Goal: Task Accomplishment & Management: Complete application form

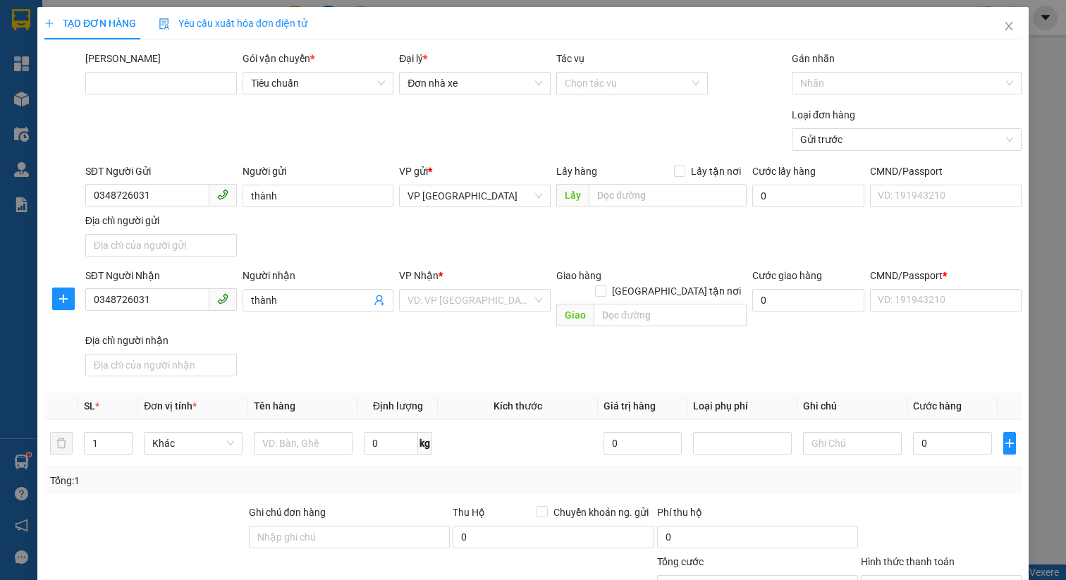
click at [34, 131] on div "TẠO ĐƠN HÀNG Yêu cầu xuất hóa đơn điện tử Transit Pickup Surcharge Ids Transit …" at bounding box center [533, 290] width 1066 height 580
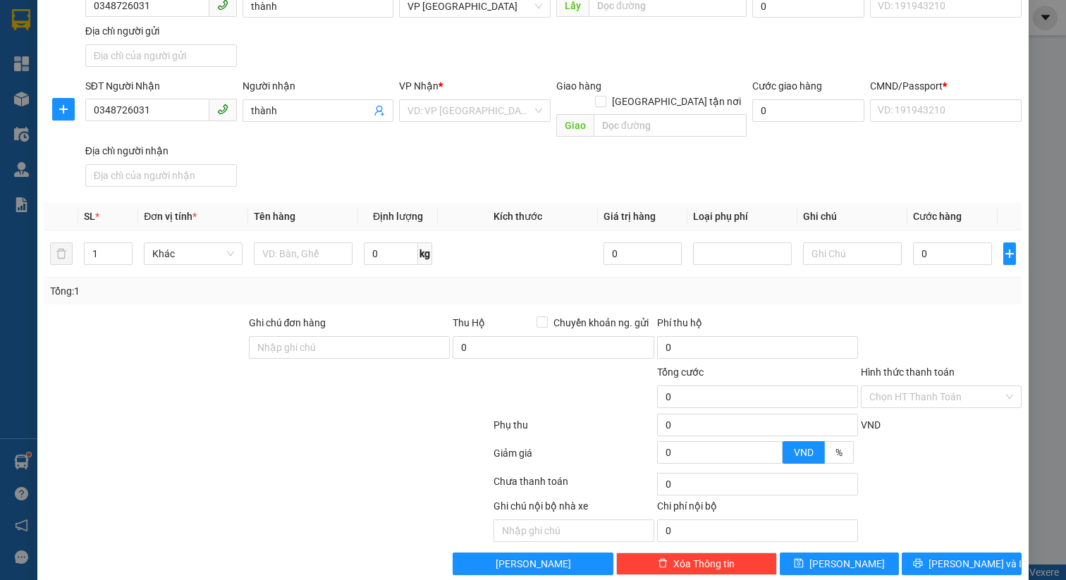
click at [29, 141] on div "TẠO ĐƠN HÀNG Yêu cầu xuất hóa đơn điện tử Transit Pickup Surcharge Ids Transit …" at bounding box center [533, 290] width 1066 height 580
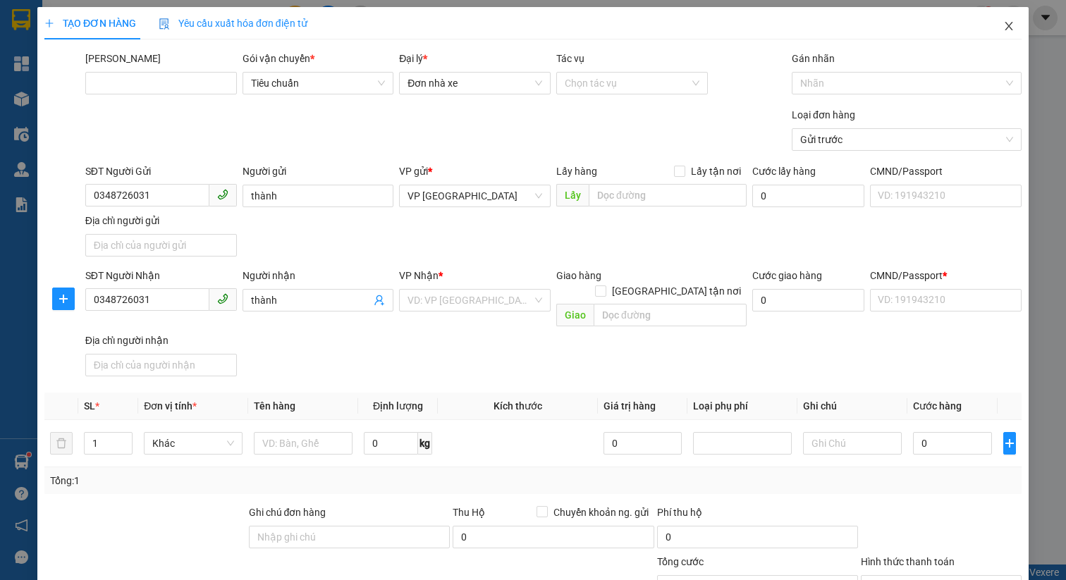
click at [997, 25] on span "Close" at bounding box center [1008, 26] width 39 height 39
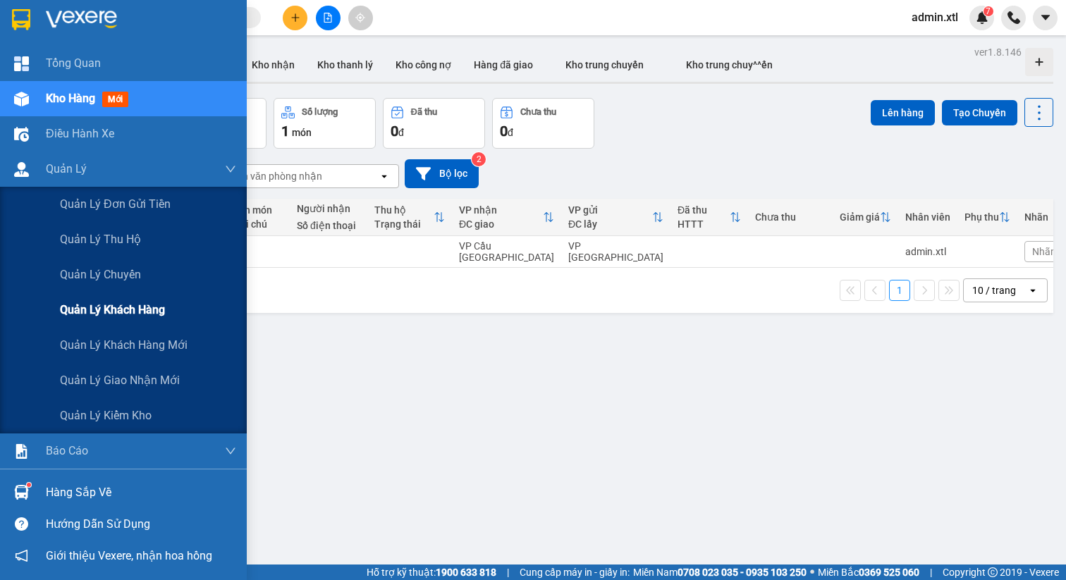
click at [141, 302] on span "Quản lý khách hàng" at bounding box center [112, 310] width 105 height 18
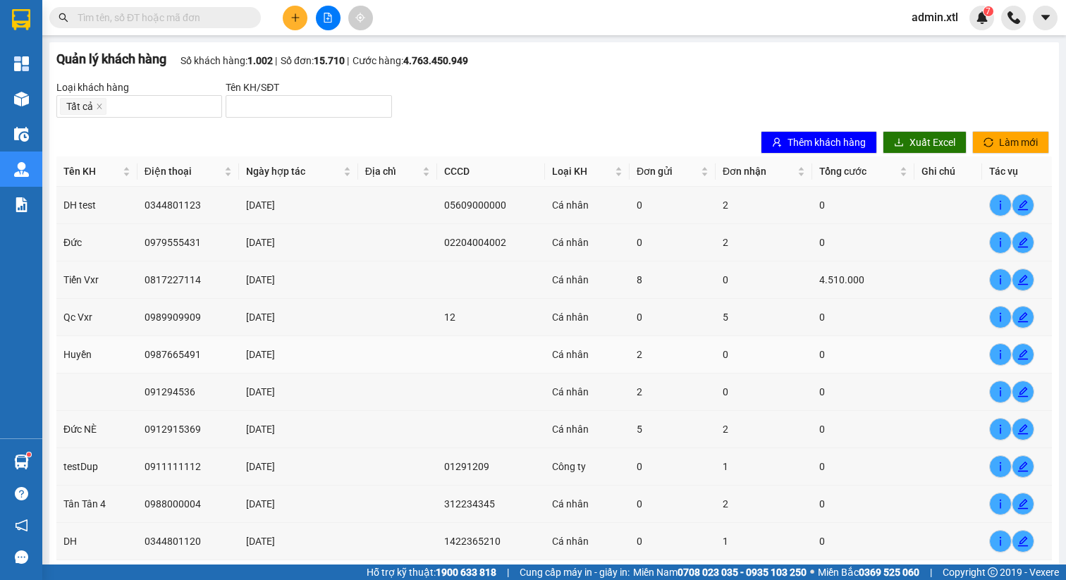
click at [180, 366] on td "0987665491" at bounding box center [188, 354] width 102 height 37
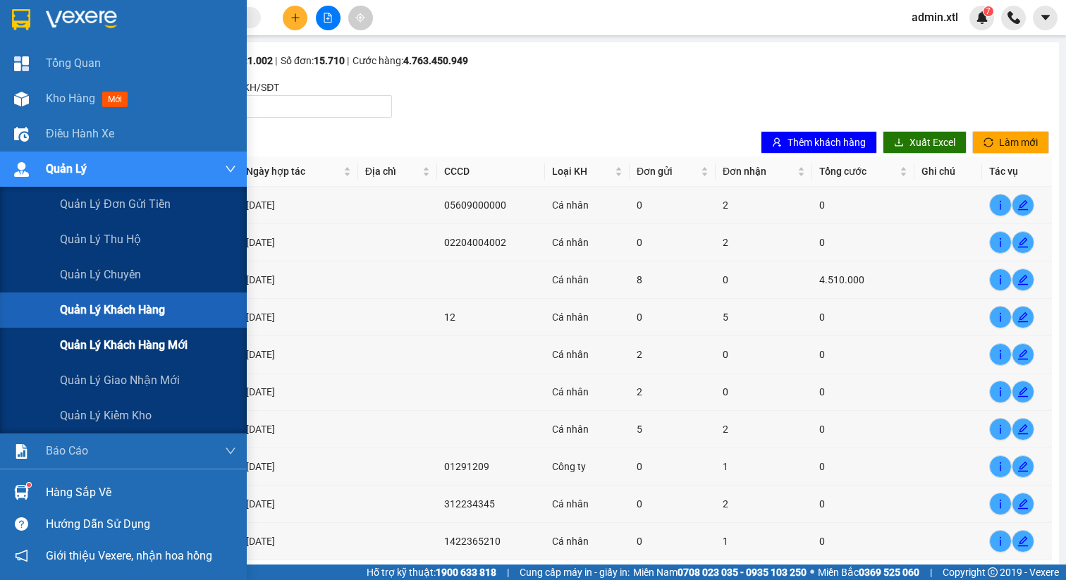
click at [112, 348] on span "Quản lý khách hàng mới" at bounding box center [124, 345] width 128 height 18
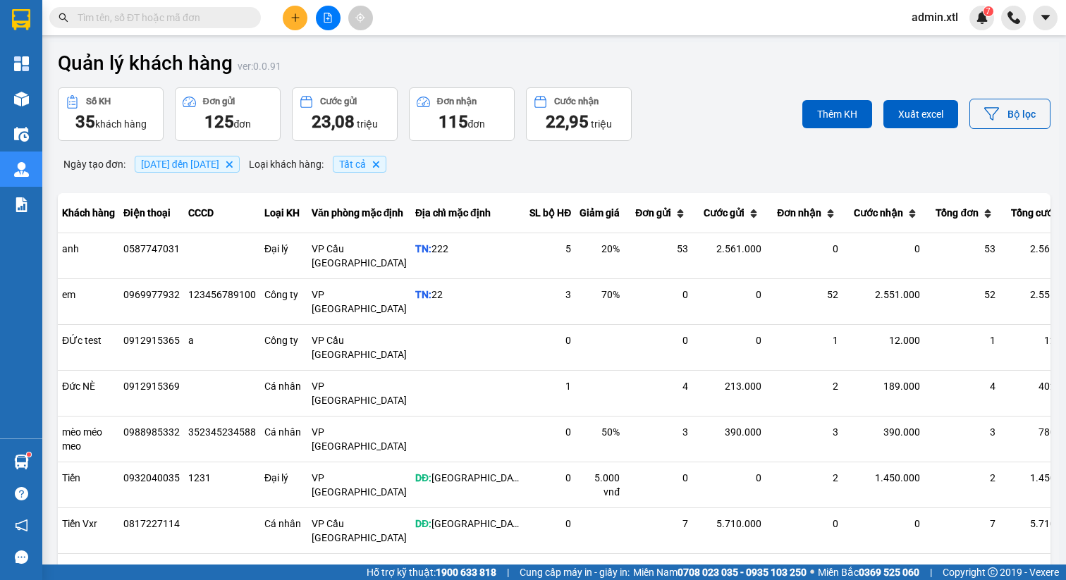
click at [120, 376] on main "Quản lý khách hàng ver: 0.0.91 Số KH 35 khách hàng Đơn gửi 125 đơn Cước gửi 23,…" at bounding box center [533, 282] width 1066 height 565
click at [293, 13] on icon "plus" at bounding box center [295, 18] width 10 height 10
click at [307, 52] on div at bounding box center [300, 53] width 18 height 16
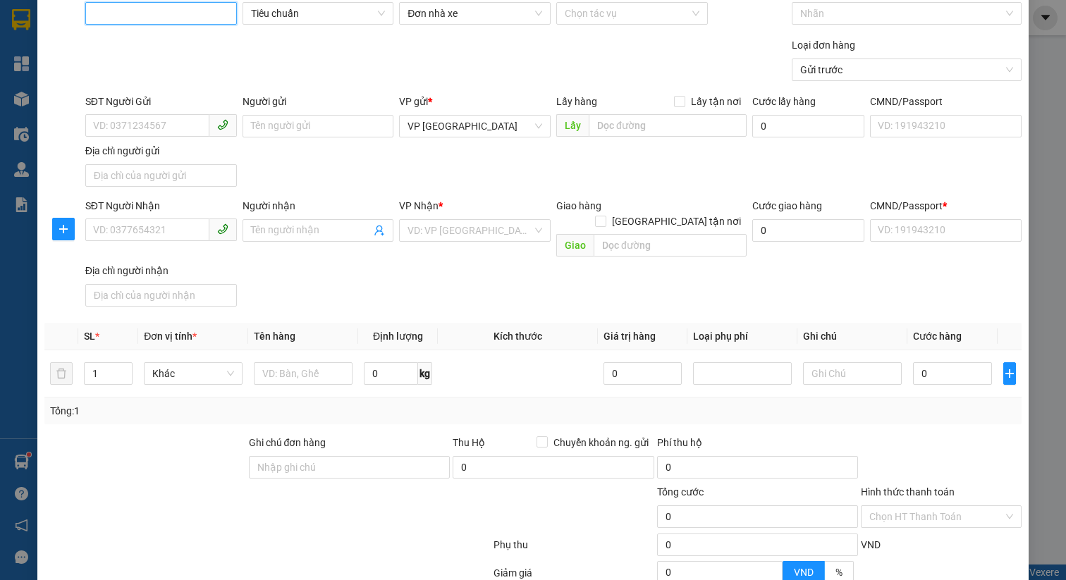
scroll to position [197, 0]
